Goal: Ask a question

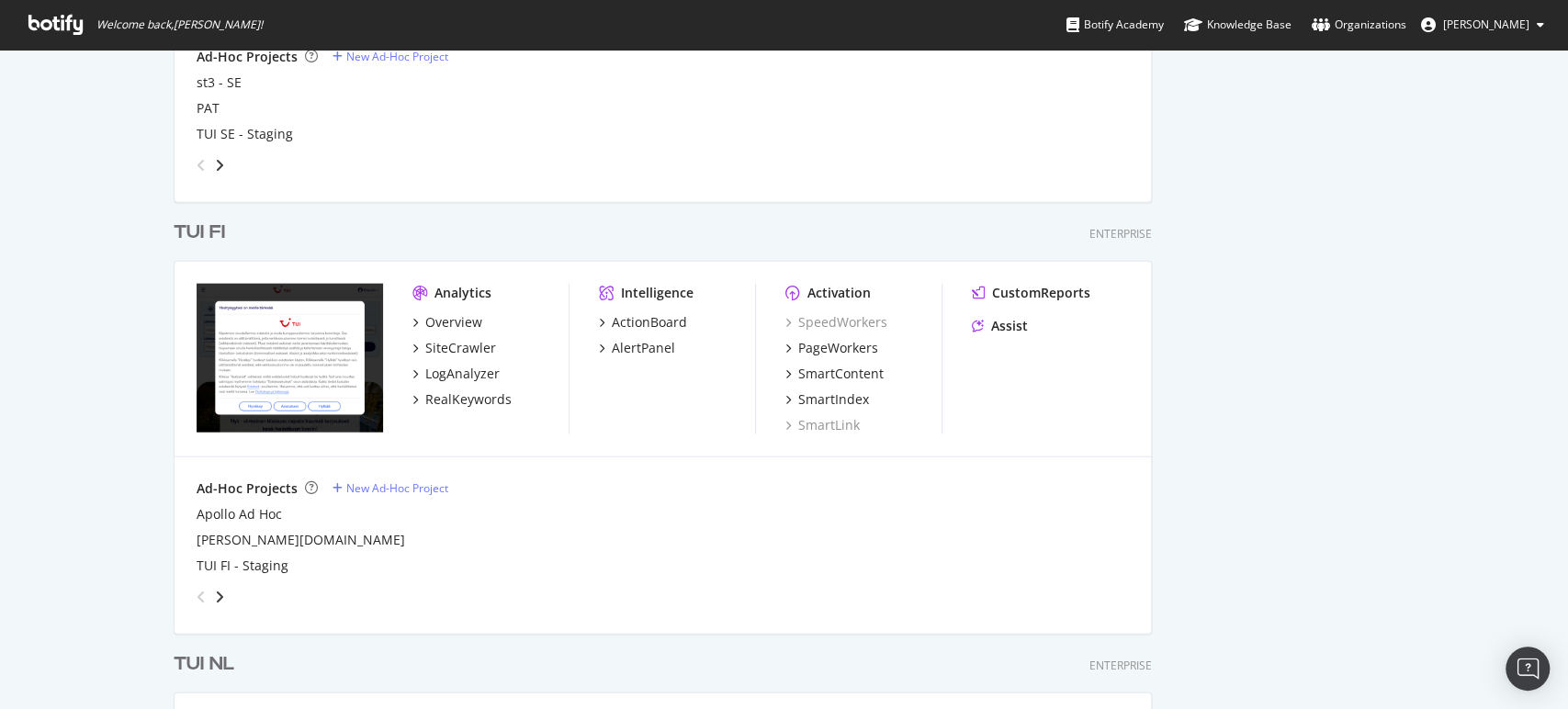
scroll to position [2841, 0]
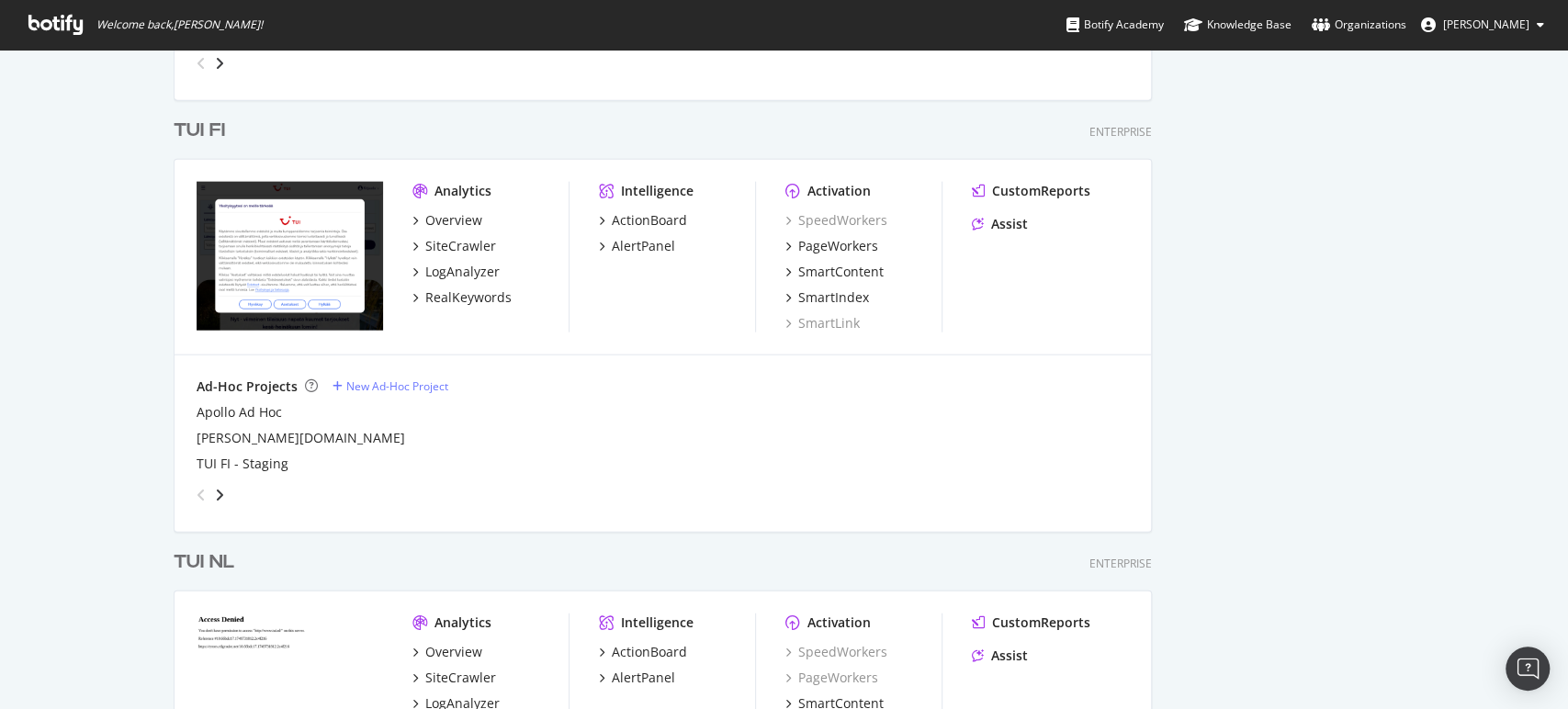
click at [207, 132] on div "TUI FI" at bounding box center [199, 131] width 51 height 27
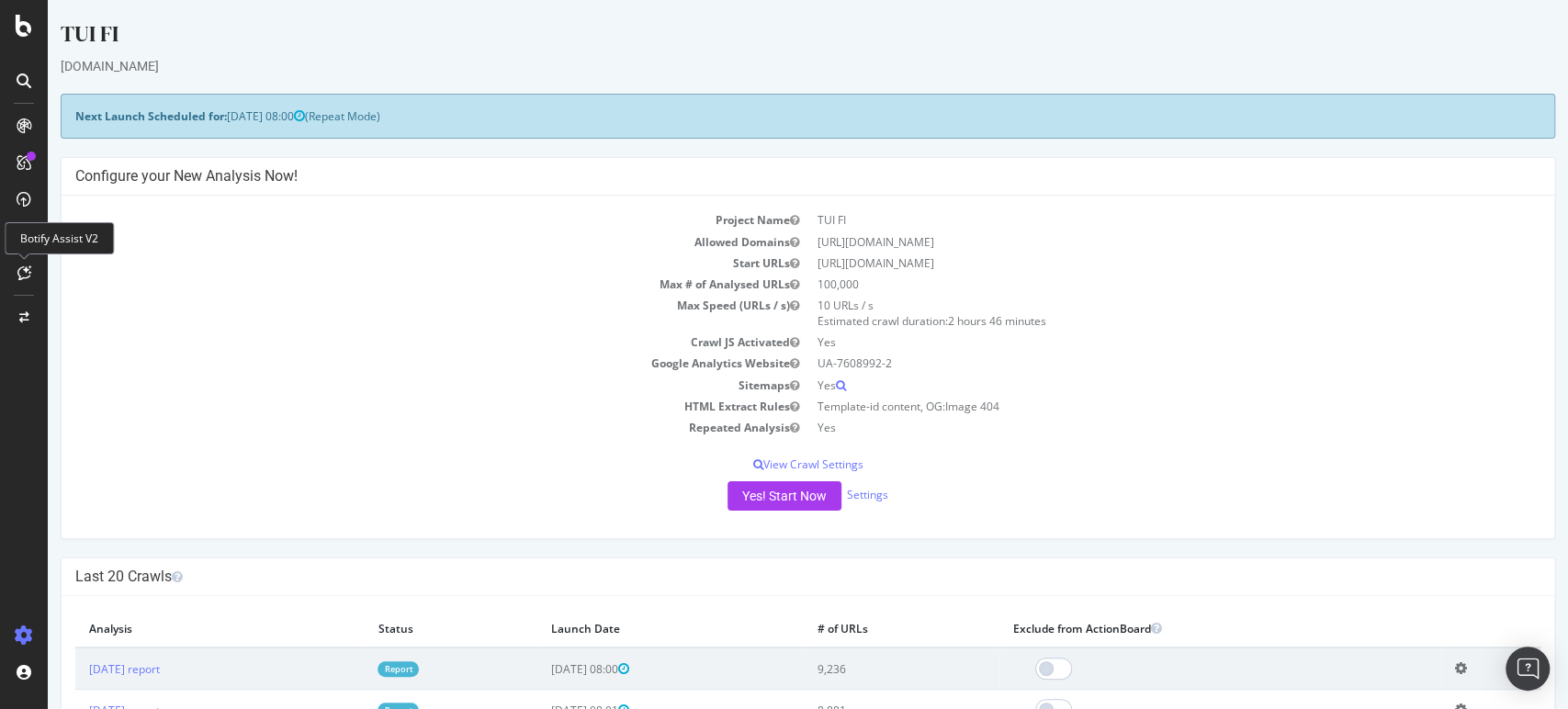
click at [19, 273] on icon at bounding box center [24, 273] width 14 height 15
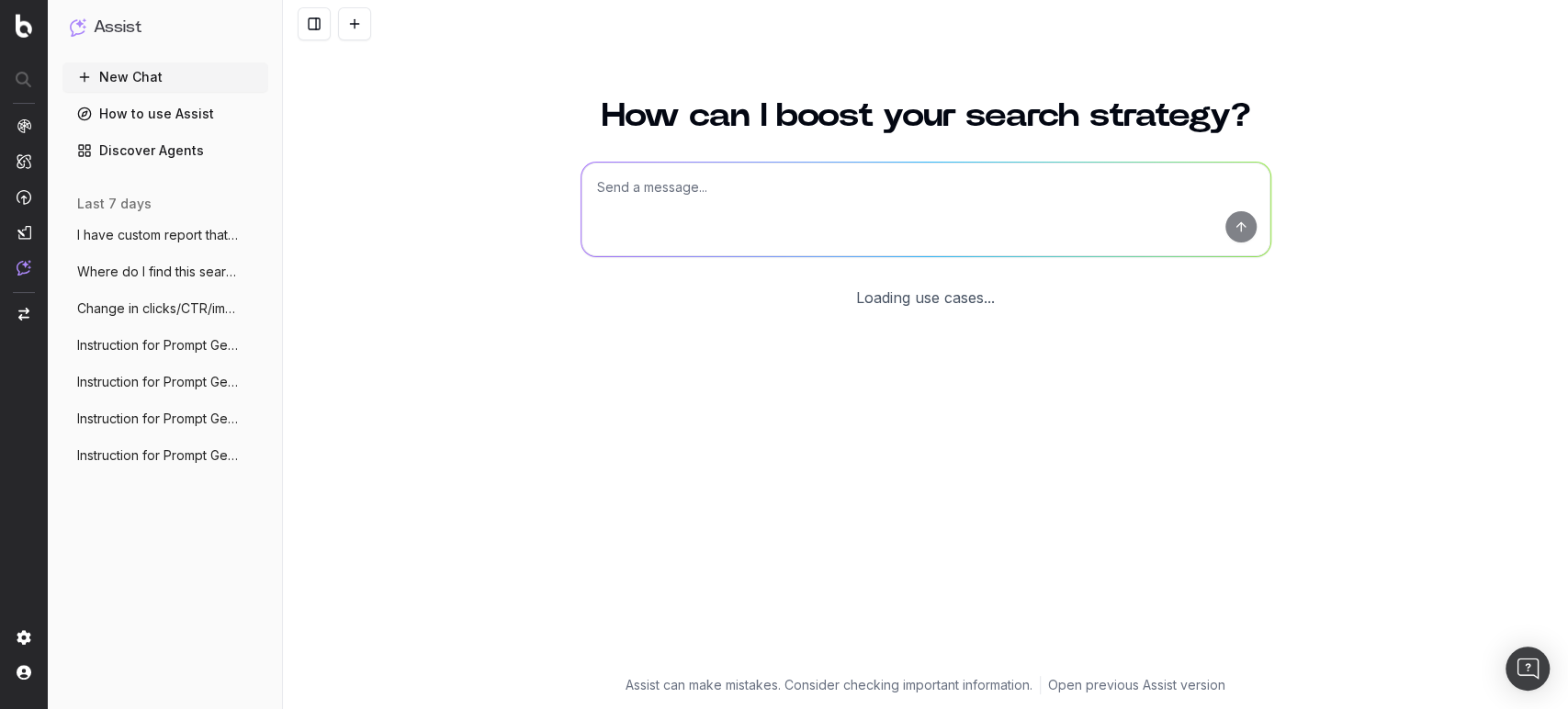
scroll to position [3, 0]
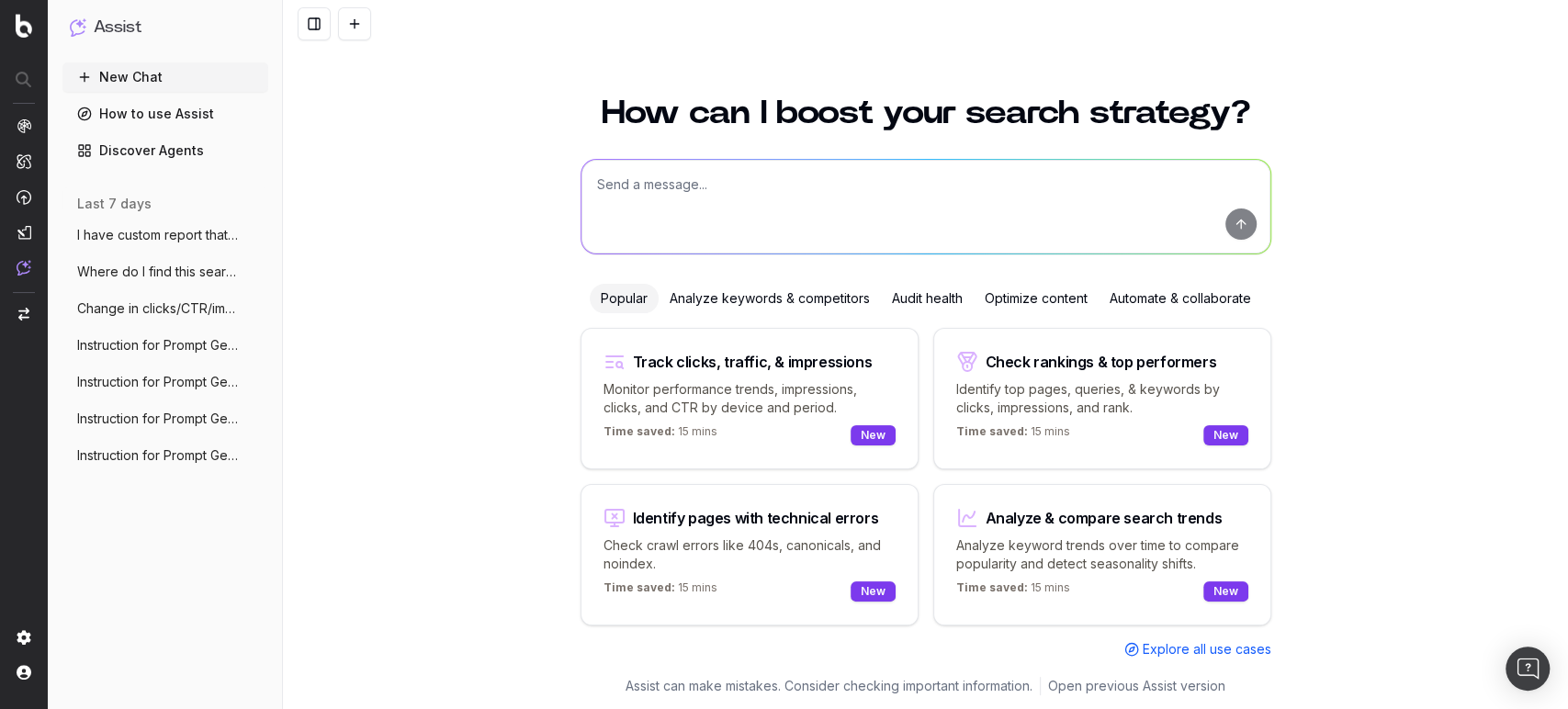
click at [674, 177] on textarea at bounding box center [926, 206] width 688 height 94
click at [756, 175] on textarea "How do I change this regex so that this page is excluded?" at bounding box center [926, 206] width 688 height 94
paste textarea "/matkat/?.*/akkilahdot/$"
click at [1103, 184] on textarea "How do I change this regex /matkat/?.*/akkilahdot/$ so that this page is exclud…" at bounding box center [926, 206] width 688 height 94
paste textarea "https://www.tui.fi/matkatarjoukset/akkilahdot/"
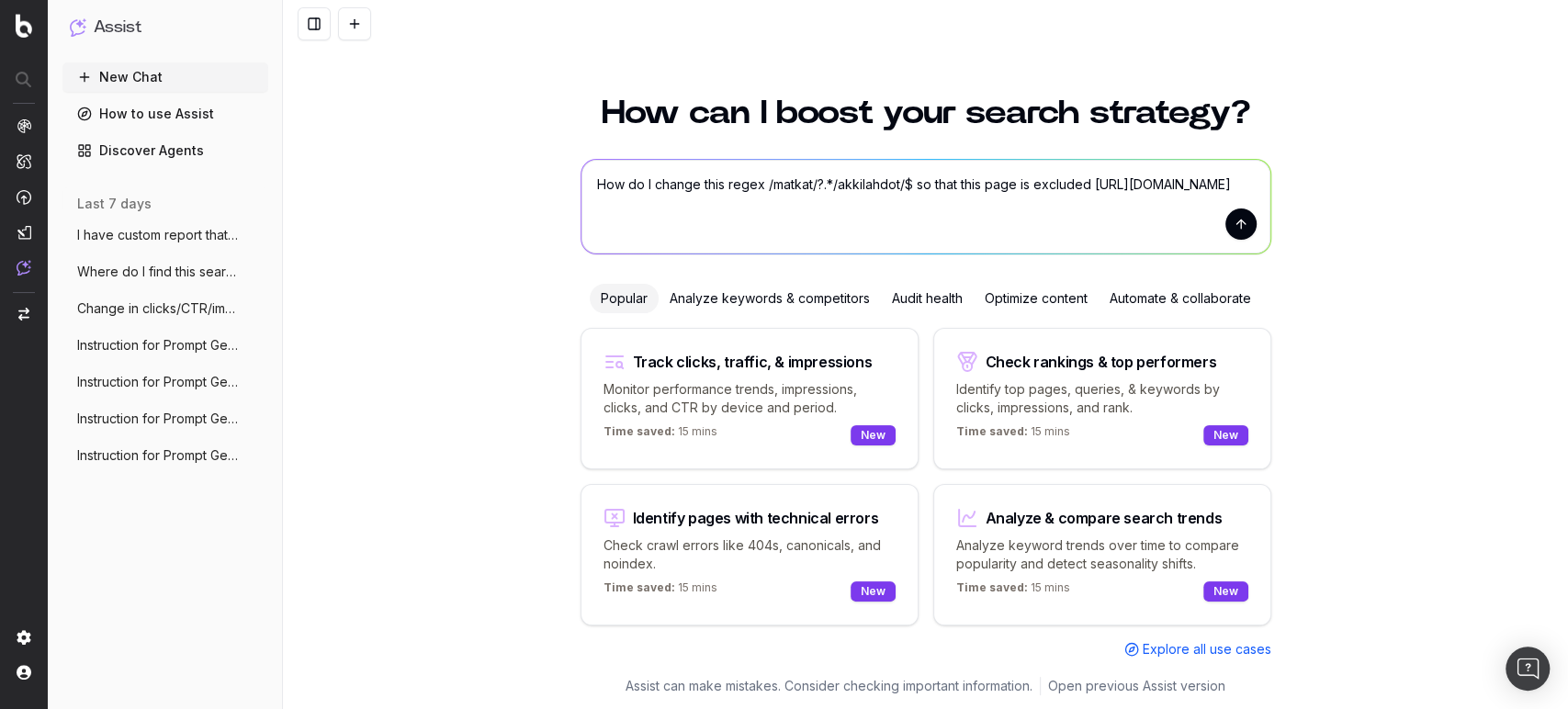
type textarea "How do I change this regex /matkat/?.*/akkilahdot/$ so that this page is exclud…"
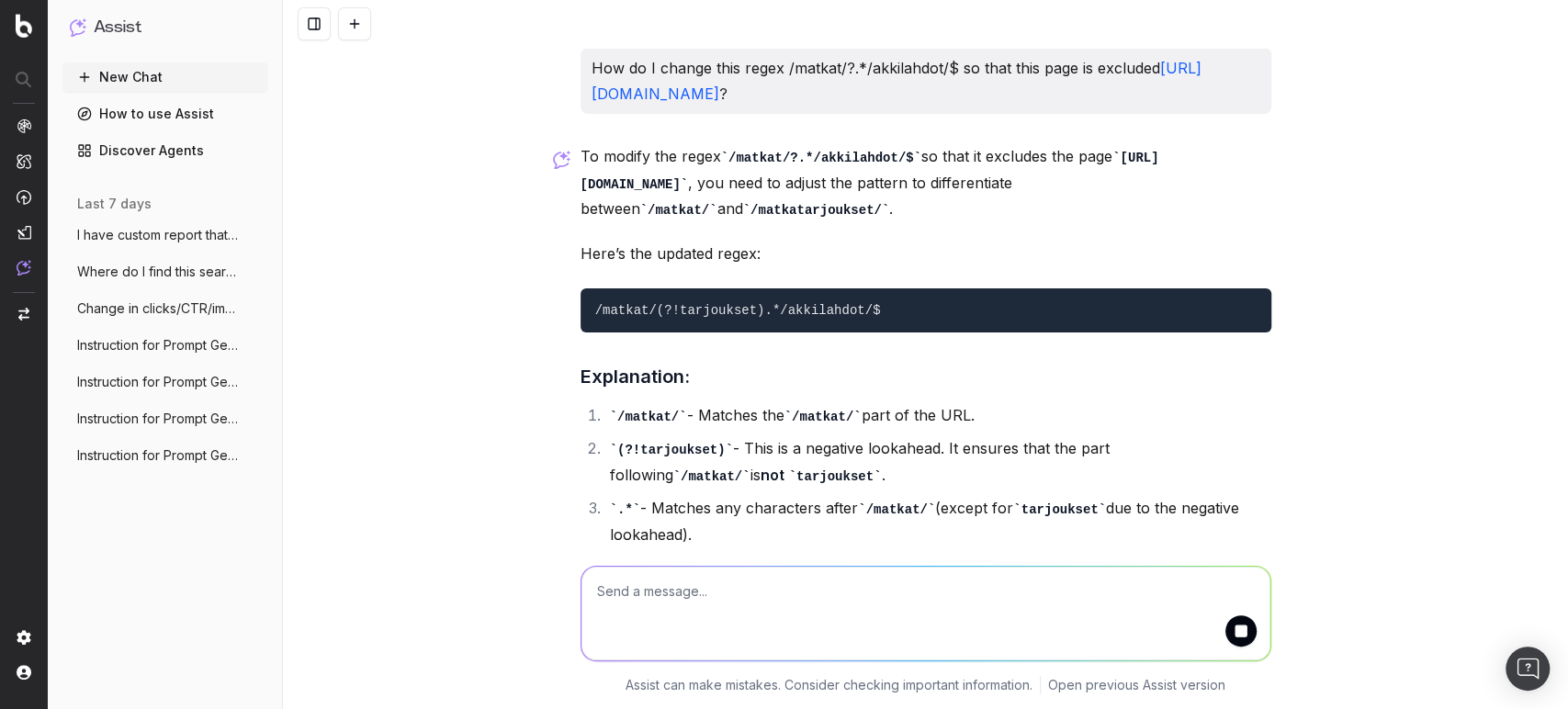
scroll to position [40, 0]
